Goal: Submit feedback/report problem

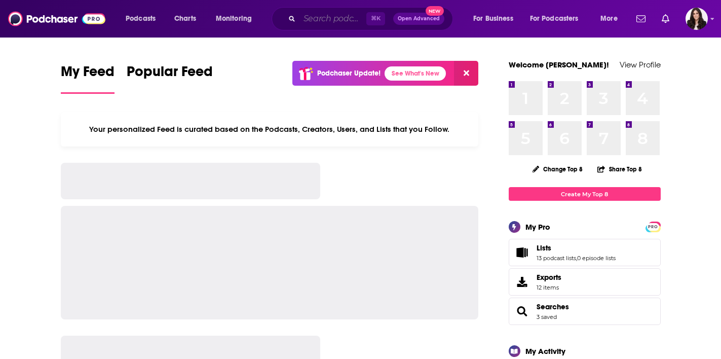
click at [331, 17] on input "Search podcasts, credits, & more..." at bounding box center [332, 19] width 67 height 16
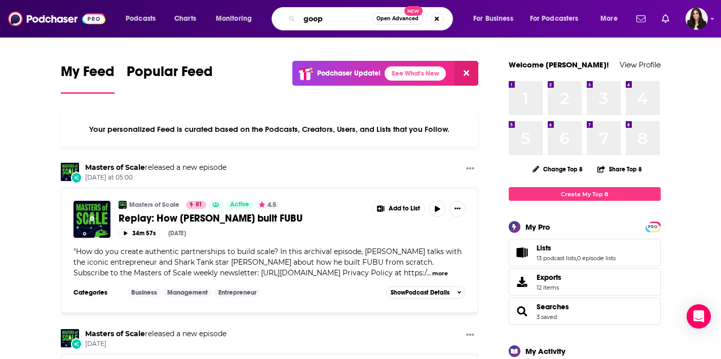
type input "goop"
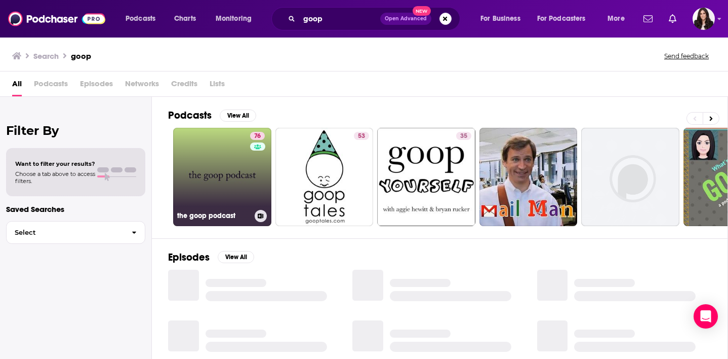
click at [207, 157] on link "76 the goop podcast" at bounding box center [222, 177] width 98 height 98
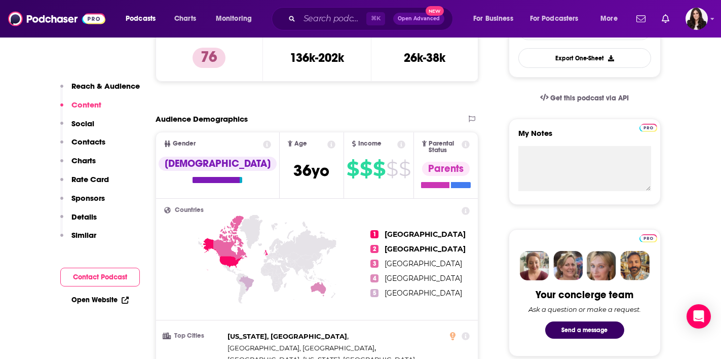
scroll to position [145, 0]
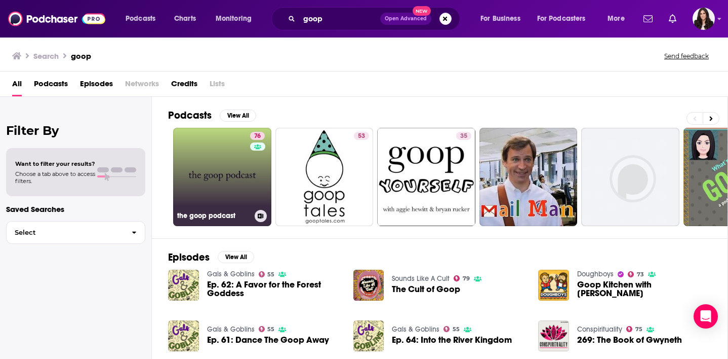
click at [228, 152] on link "76 the goop podcast" at bounding box center [222, 177] width 98 height 98
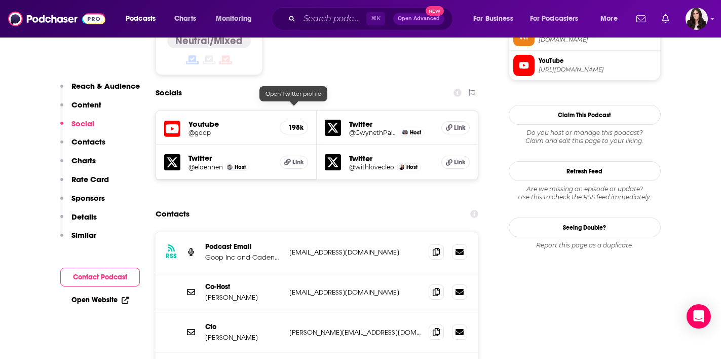
scroll to position [909, 0]
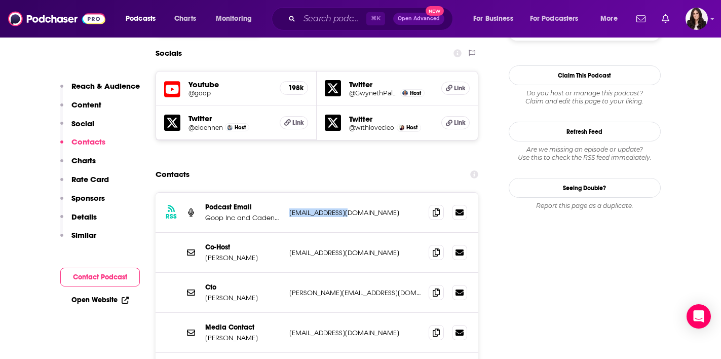
drag, startPoint x: 356, startPoint y: 161, endPoint x: 288, endPoint y: 162, distance: 68.4
click at [288, 192] on div "RSS Podcast Email Goop Inc and Cadence 13 [EMAIL_ADDRESS][DOMAIN_NAME] [EMAIL_A…" at bounding box center [316, 212] width 323 height 40
copy p "[EMAIL_ADDRESS][DOMAIN_NAME]"
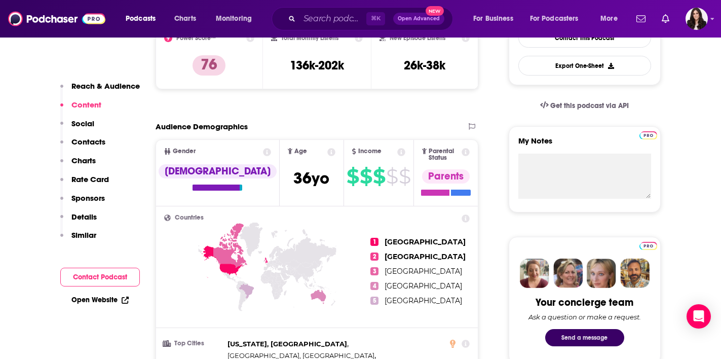
scroll to position [461, 0]
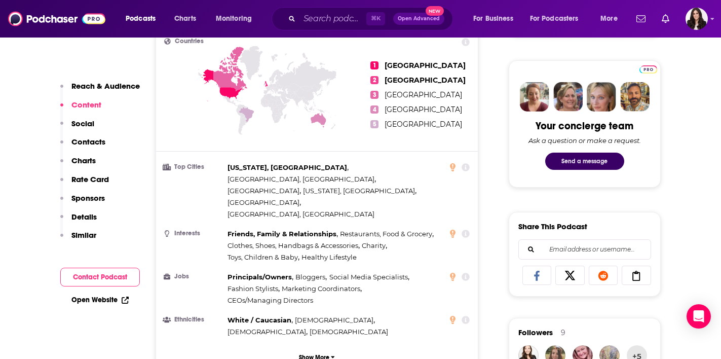
click at [595, 158] on button "Send a message" at bounding box center [584, 160] width 79 height 17
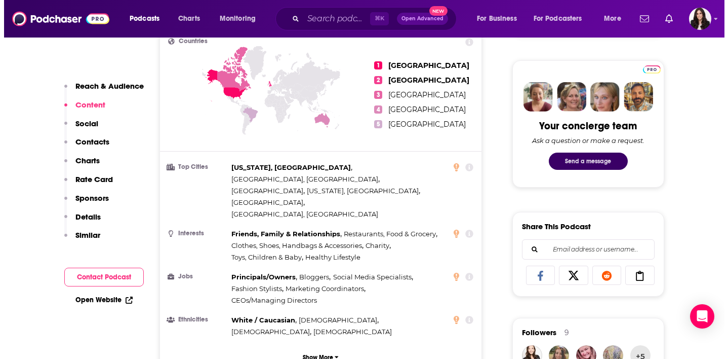
scroll to position [0, 0]
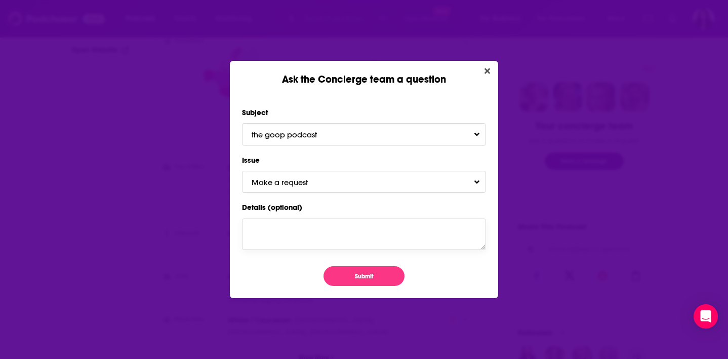
click at [281, 226] on textarea "Details (optional)" at bounding box center [364, 233] width 244 height 31
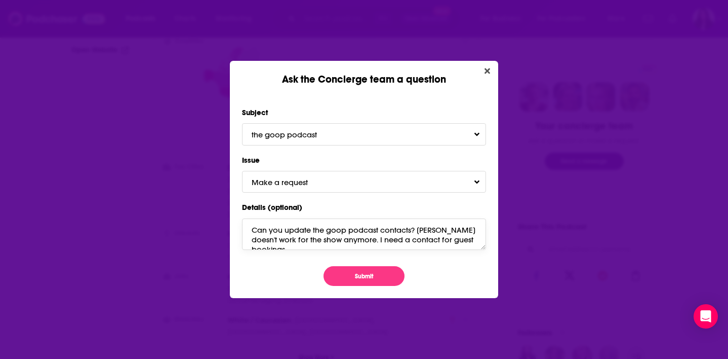
scroll to position [5, 0]
drag, startPoint x: 386, startPoint y: 234, endPoint x: 357, endPoint y: 234, distance: 29.4
click at [357, 234] on textarea "Can you update the goop podcast contacts? [PERSON_NAME] doesn't work for the sh…" at bounding box center [364, 233] width 244 height 31
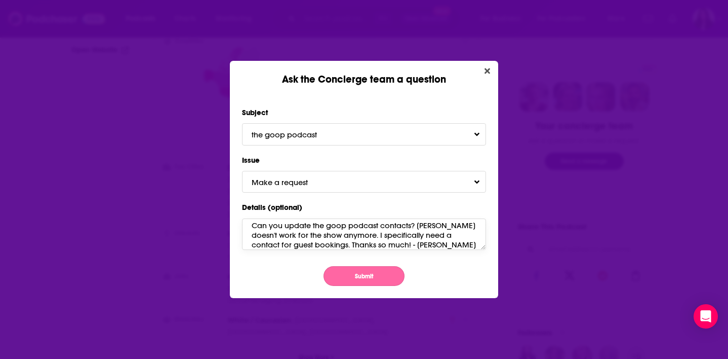
type textarea "Can you update the goop podcast contacts? [PERSON_NAME] doesn't work for the sh…"
click at [363, 270] on button "Submit" at bounding box center [364, 276] width 81 height 20
click at [371, 277] on button "Submit" at bounding box center [364, 276] width 81 height 20
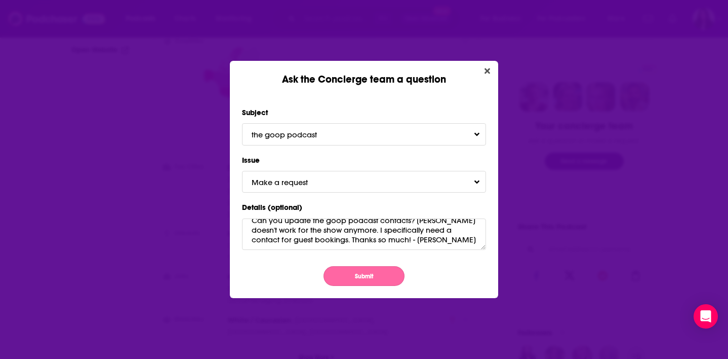
click at [355, 270] on button "Submit" at bounding box center [364, 276] width 81 height 20
click at [374, 276] on button "Submit" at bounding box center [364, 276] width 81 height 20
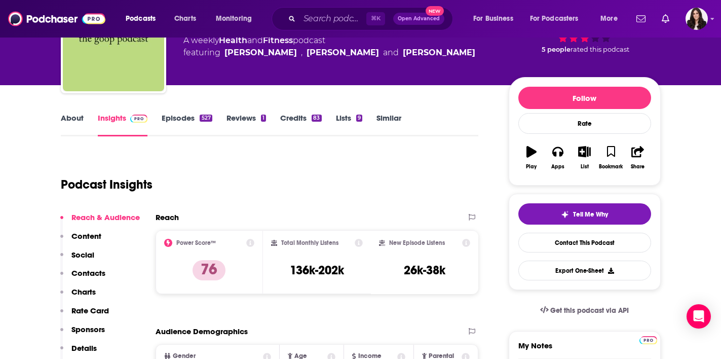
scroll to position [96, 0]
